Goal: Navigation & Orientation: Find specific page/section

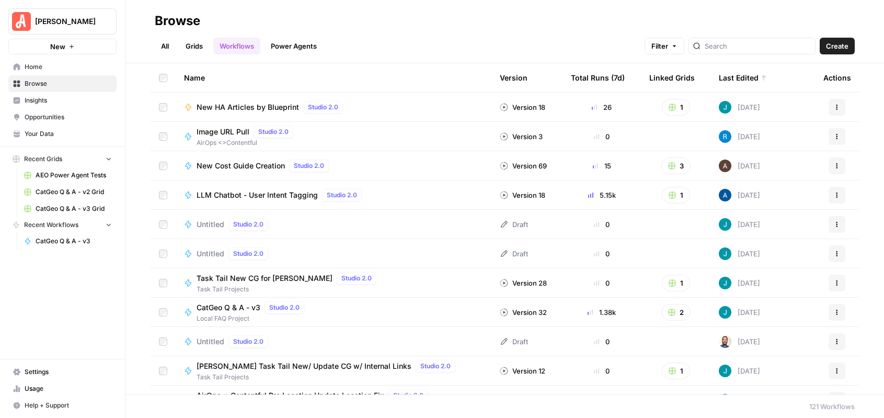
drag, startPoint x: 194, startPoint y: 48, endPoint x: 412, endPoint y: 44, distance: 218.1
click at [195, 47] on link "Grids" at bounding box center [194, 46] width 30 height 17
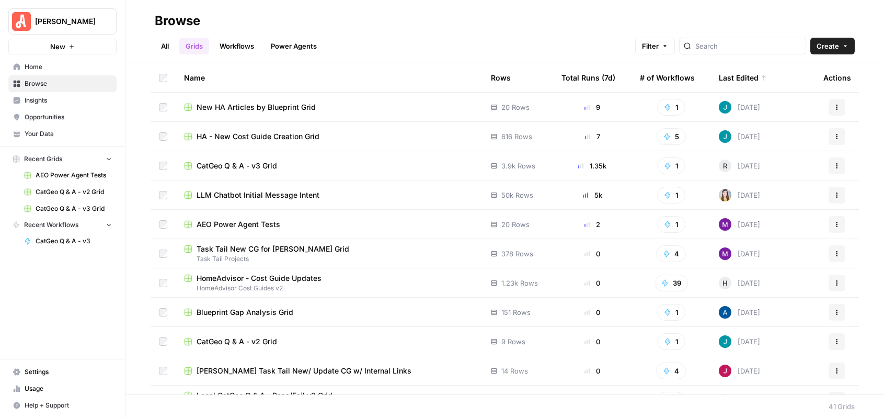
click at [198, 340] on span "CatGeo Q & A - v2 Grid" at bounding box center [237, 341] width 81 height 10
click at [214, 165] on span "CatGeo Q & A - v3 Grid" at bounding box center [237, 166] width 81 height 10
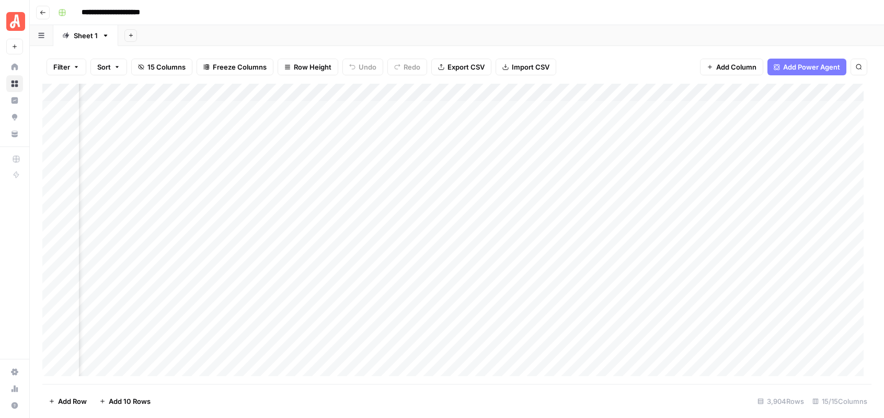
scroll to position [0, 331]
click at [245, 89] on div "Add Column" at bounding box center [457, 234] width 830 height 300
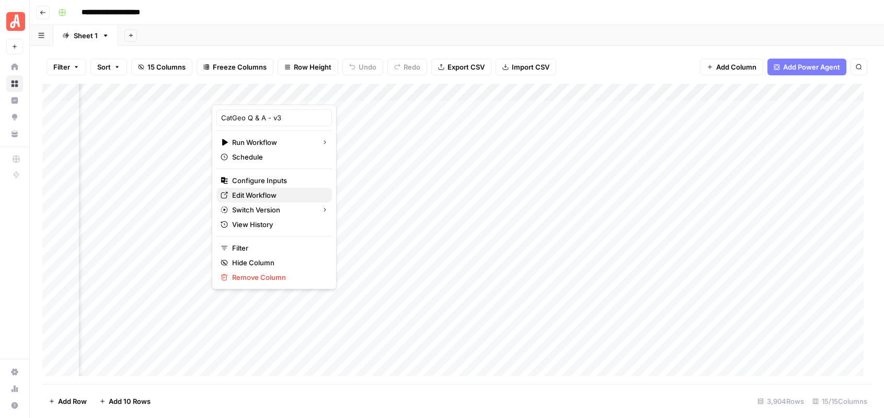
click at [249, 196] on span "Edit Workflow" at bounding box center [278, 195] width 92 height 10
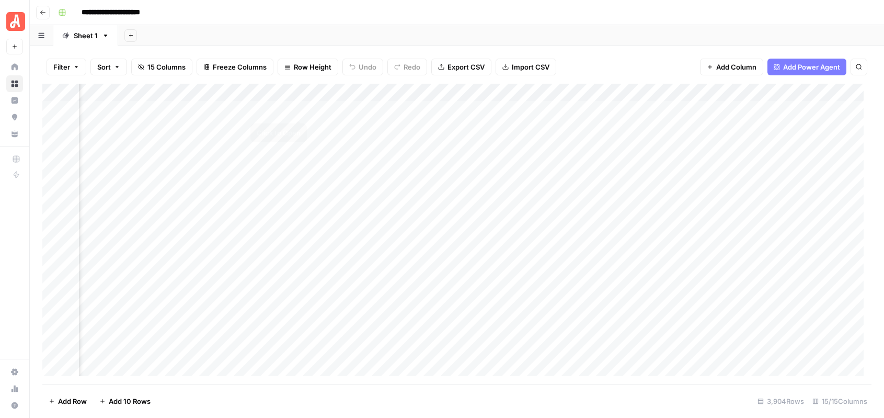
click at [298, 111] on div "Add Column" at bounding box center [457, 234] width 830 height 300
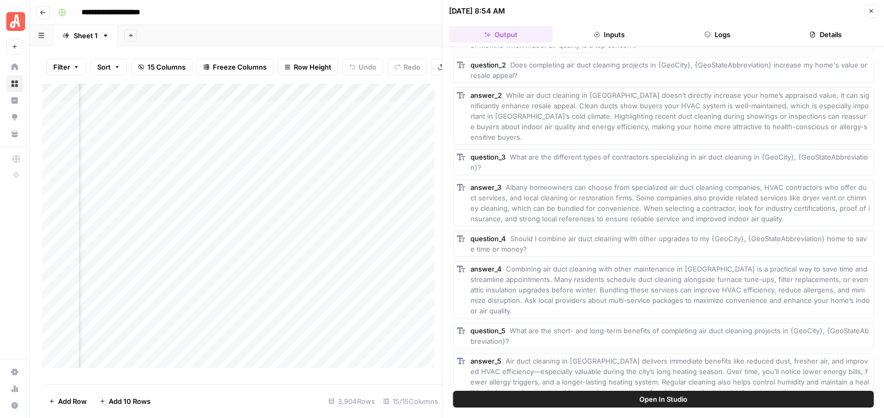
scroll to position [94, 0]
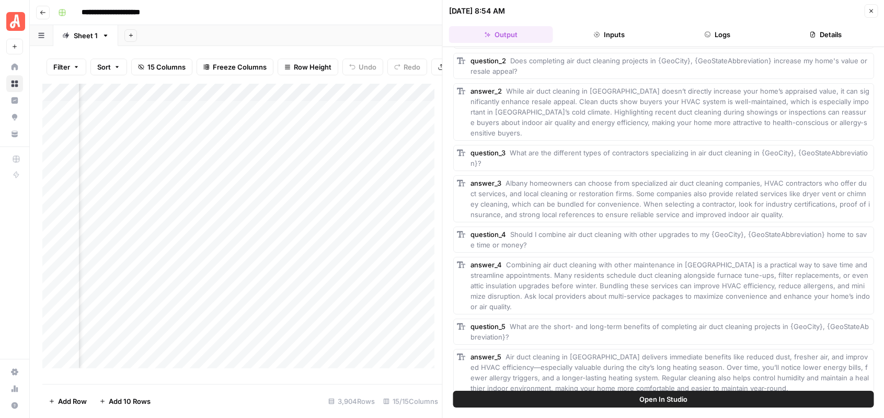
click at [358, 116] on div "Add Column" at bounding box center [242, 230] width 400 height 292
click at [873, 12] on icon "button" at bounding box center [871, 11] width 6 height 6
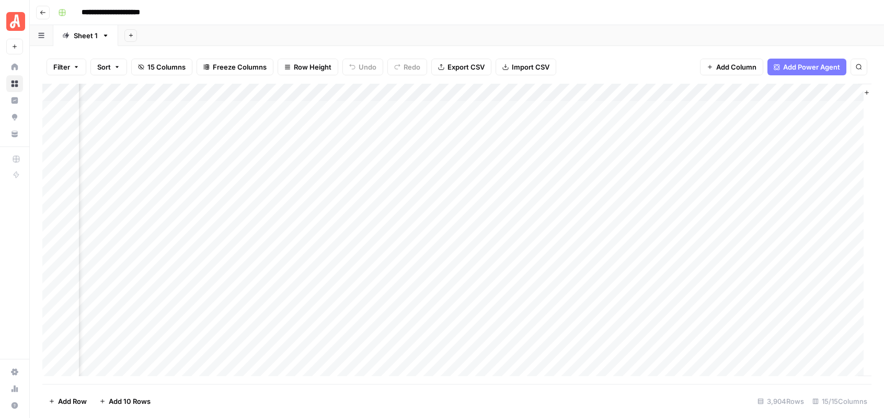
scroll to position [0, 885]
drag, startPoint x: 47, startPoint y: 13, endPoint x: 53, endPoint y: 11, distance: 6.5
click at [48, 12] on button "Go back" at bounding box center [43, 13] width 14 height 14
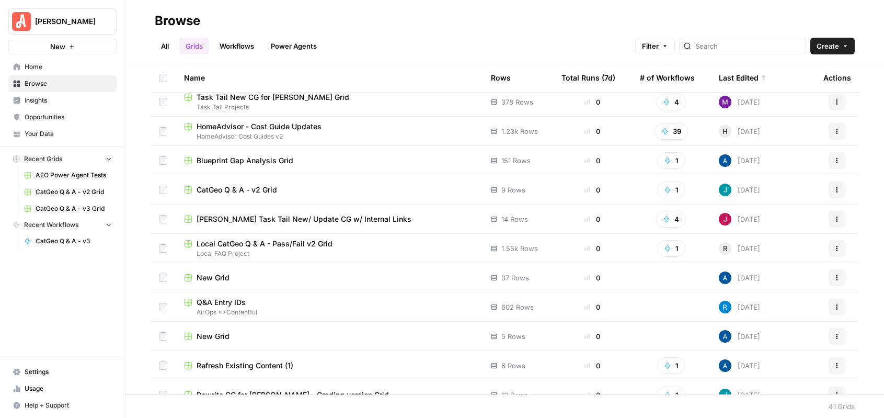
scroll to position [153, 0]
click at [222, 219] on span "[PERSON_NAME] Task Tail New/ Update CG w/ Internal Links" at bounding box center [304, 218] width 215 height 10
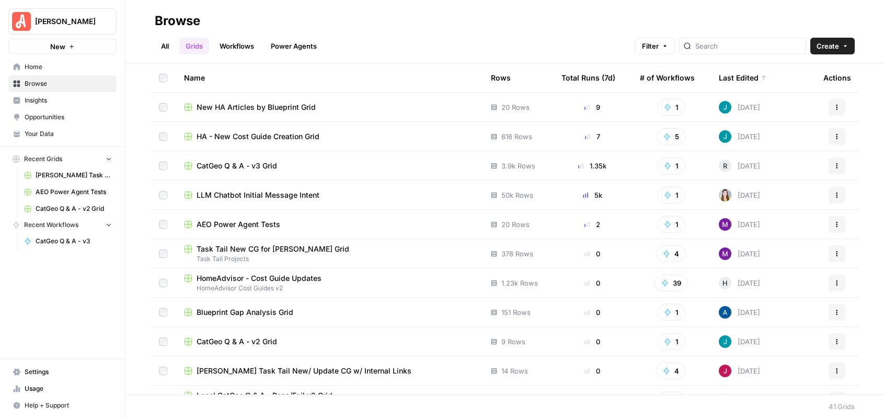
click at [268, 109] on span "New HA Articles by Blueprint Grid" at bounding box center [256, 107] width 119 height 10
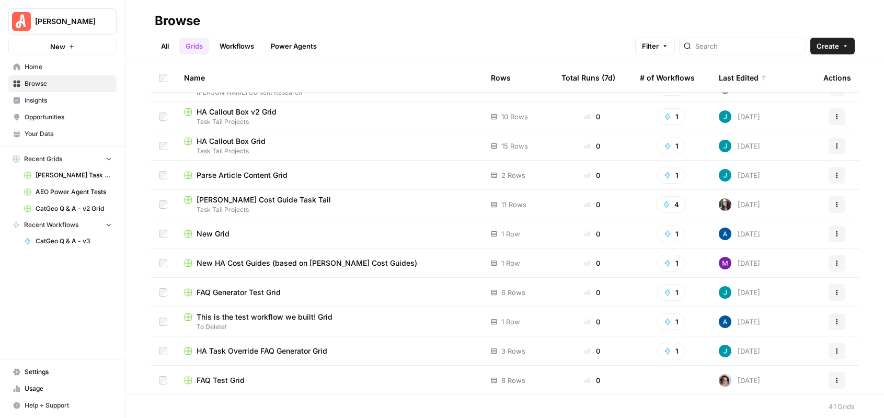
scroll to position [806, 0]
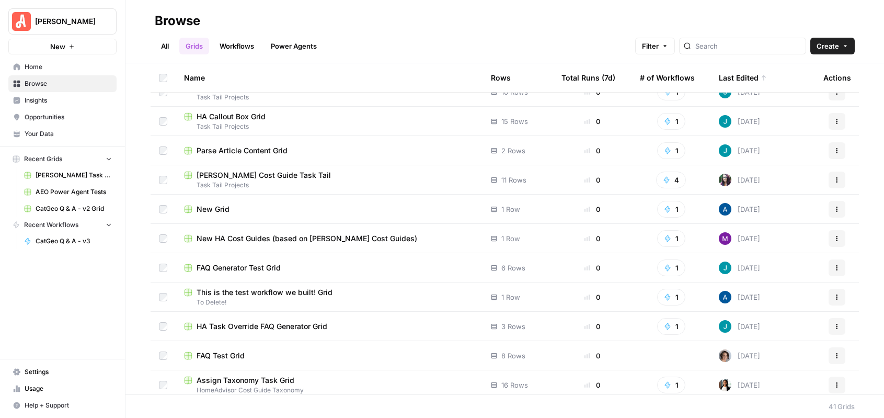
click at [221, 240] on span "New HA Cost Guides (based on [PERSON_NAME] Cost Guides)" at bounding box center [307, 238] width 221 height 10
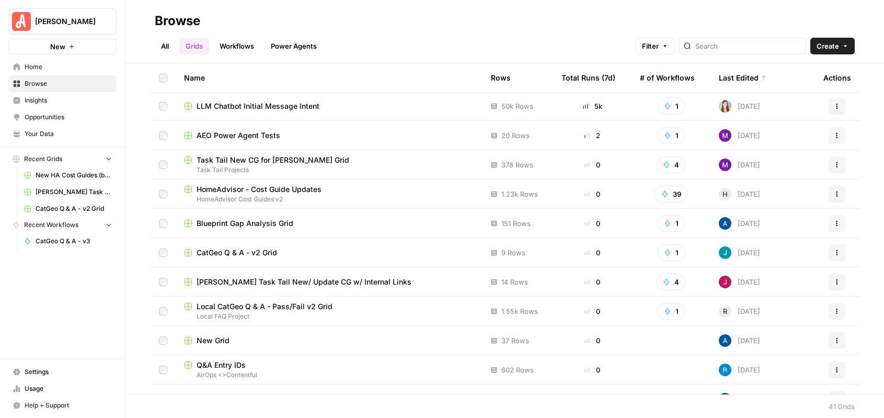
scroll to position [20, 0]
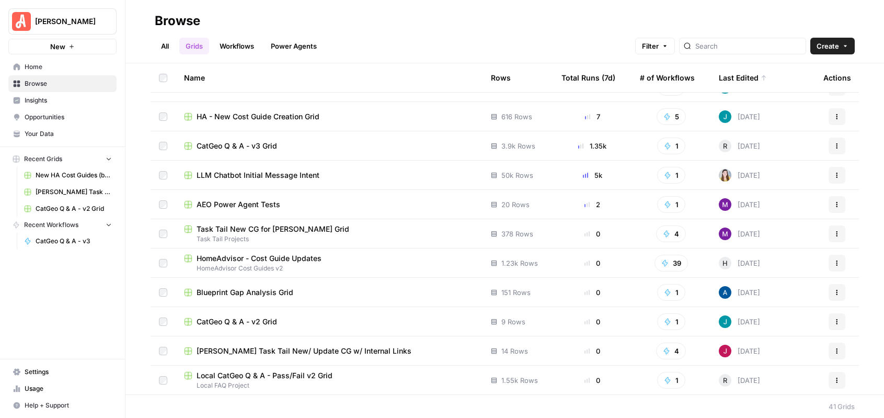
click at [228, 229] on span "Task Tail New CG for [PERSON_NAME] Grid" at bounding box center [273, 229] width 153 height 10
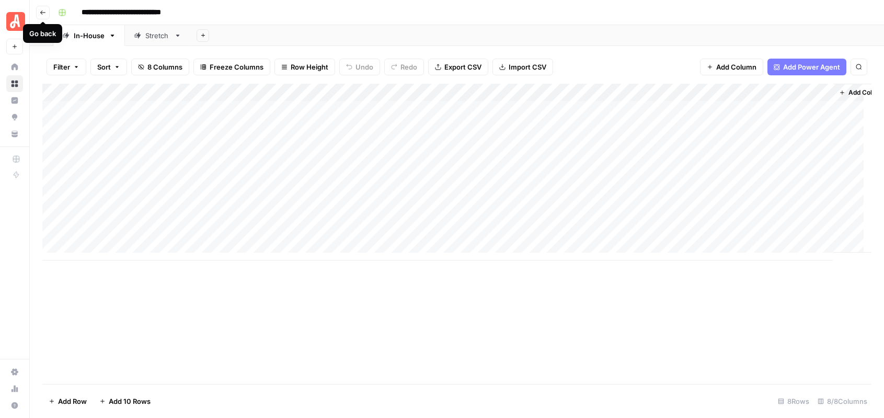
click at [42, 8] on button "Go back" at bounding box center [43, 13] width 14 height 14
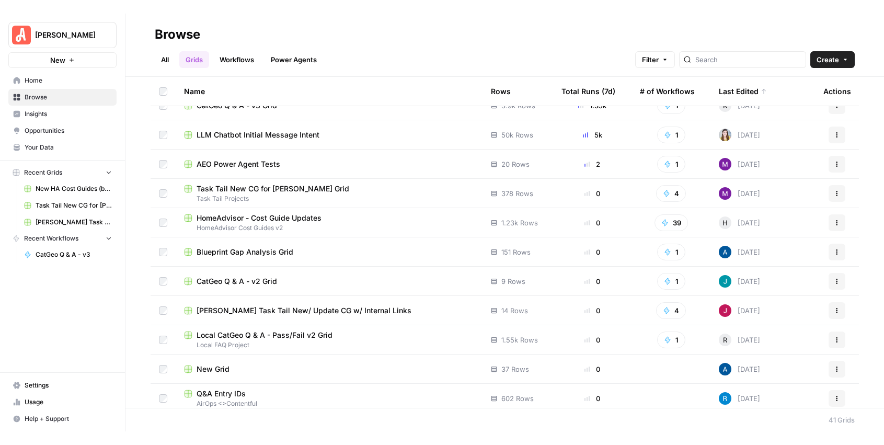
scroll to position [98, 0]
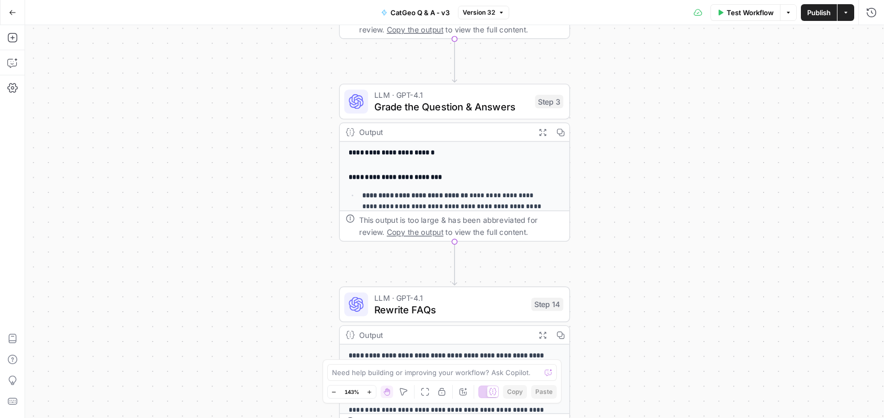
scroll to position [2, 0]
